Goal: Transaction & Acquisition: Subscribe to service/newsletter

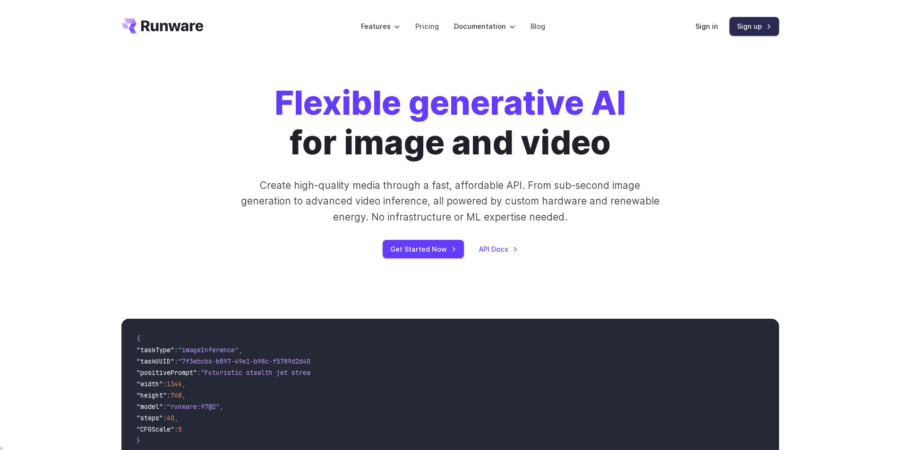
click at [748, 26] on link "Sign up" at bounding box center [755, 26] width 50 height 18
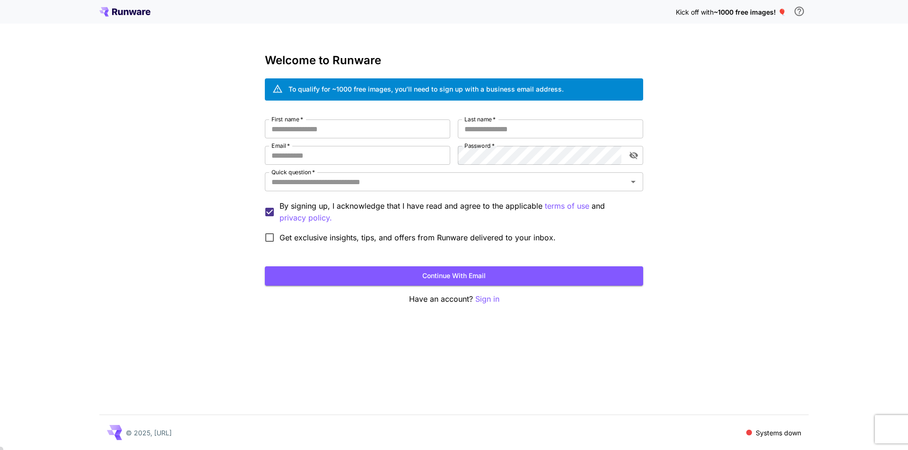
click at [492, 299] on p "Sign in" at bounding box center [487, 300] width 24 height 12
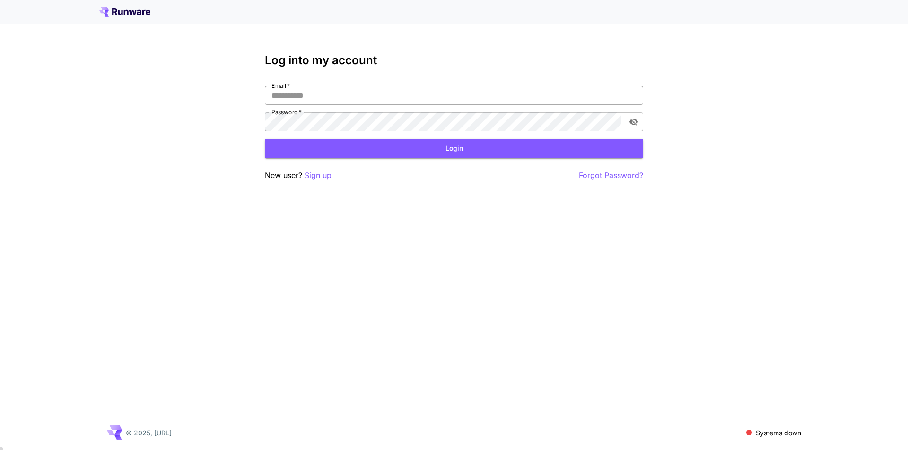
click at [643, 95] on div at bounding box center [643, 95] width 0 height 0
click at [395, 237] on div "Log into my account Email   * Email   * Password   * Password   * Login New use…" at bounding box center [454, 225] width 908 height 450
click at [643, 95] on div at bounding box center [643, 95] width 0 height 0
click at [380, 230] on div "Log into my account Email   * Email   * Password   * Password   * Login New use…" at bounding box center [454, 225] width 908 height 450
drag, startPoint x: 736, startPoint y: 22, endPoint x: 757, endPoint y: 7, distance: 25.8
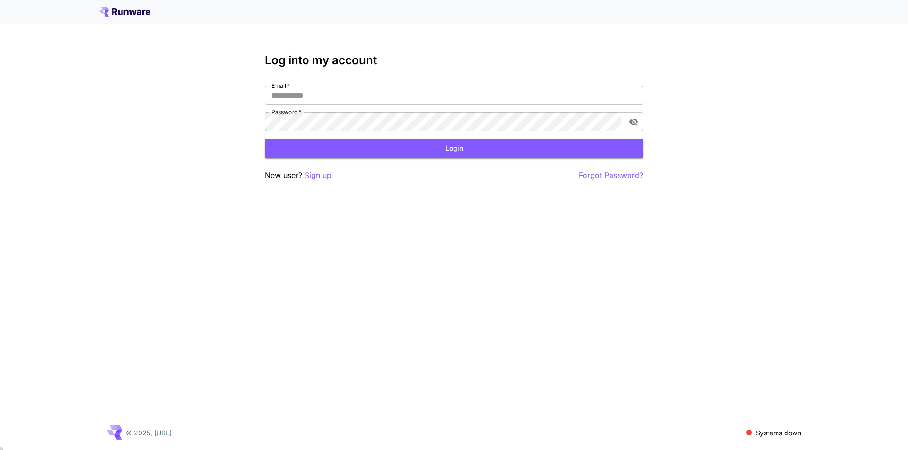
click at [736, 21] on div at bounding box center [454, 12] width 908 height 24
click at [432, 92] on input "Email   *" at bounding box center [454, 95] width 378 height 19
click at [373, 96] on input "Email   *" at bounding box center [454, 95] width 378 height 19
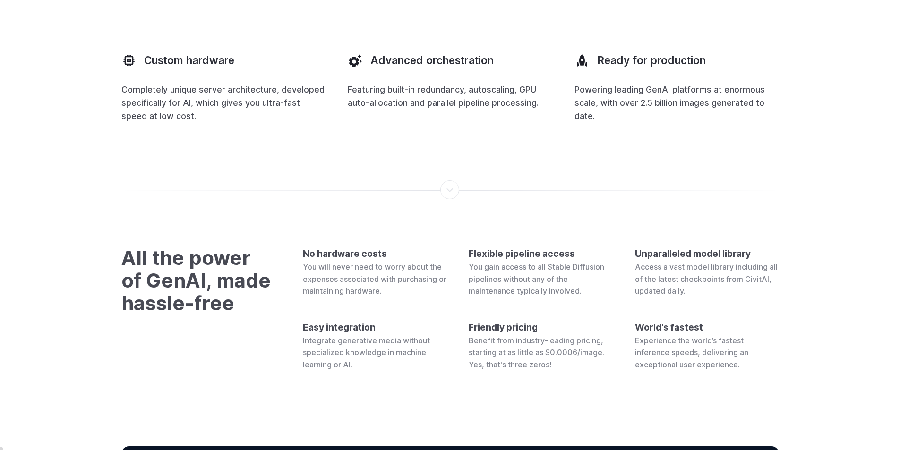
scroll to position [2931, 0]
